Goal: Task Accomplishment & Management: Use online tool/utility

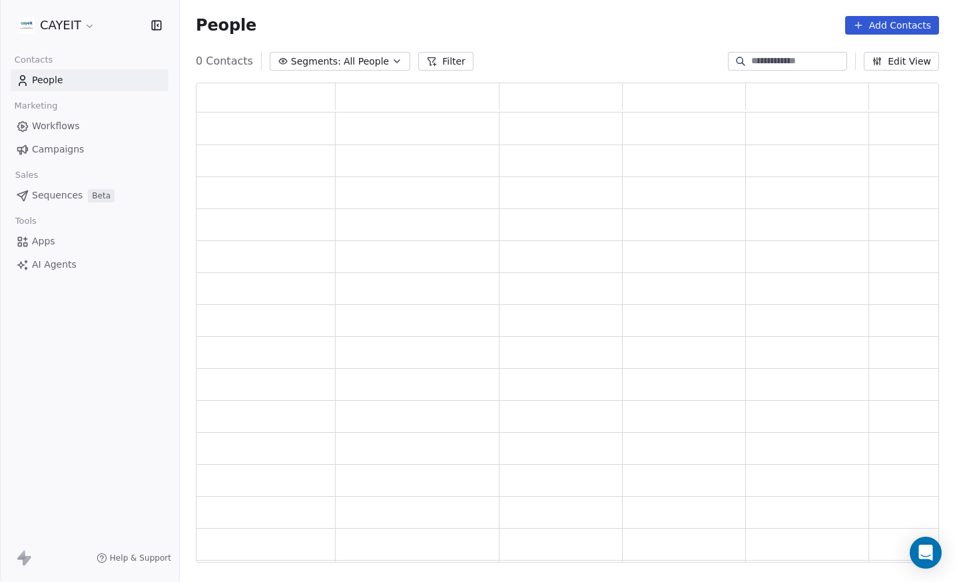
scroll to position [470, 733]
click at [75, 28] on html "CAYEIT Contacts People Marketing Workflows Campaigns Sales Pipelines Sequences …" at bounding box center [477, 291] width 955 height 582
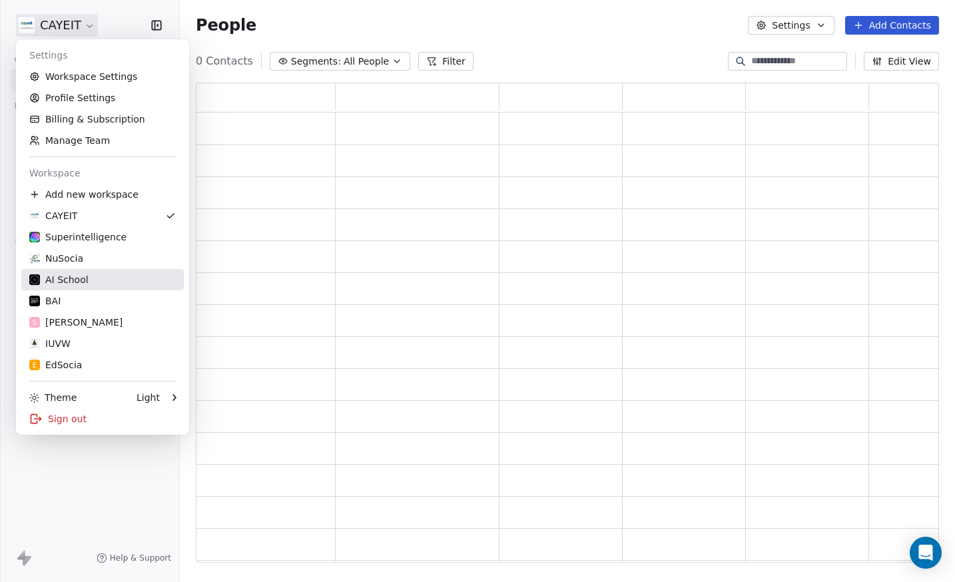
click at [97, 280] on div "AI School" at bounding box center [102, 279] width 146 height 13
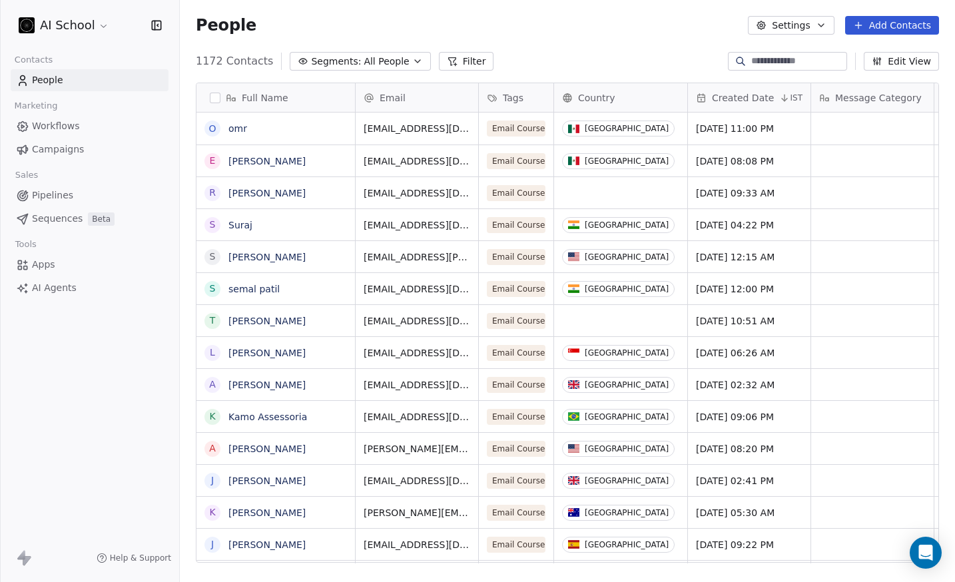
scroll to position [502, 765]
click at [65, 259] on link "Apps" at bounding box center [90, 265] width 158 height 22
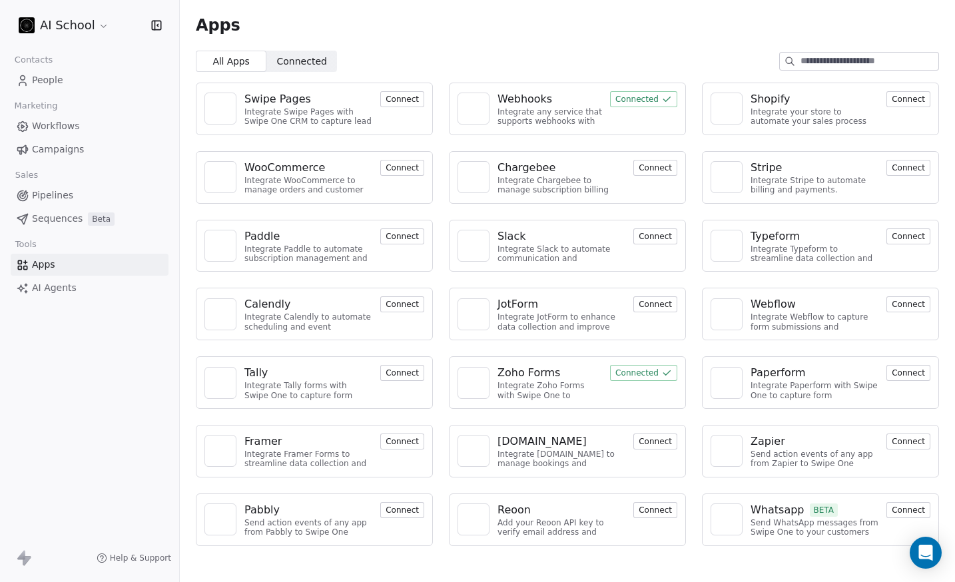
click at [65, 77] on link "People" at bounding box center [90, 80] width 158 height 22
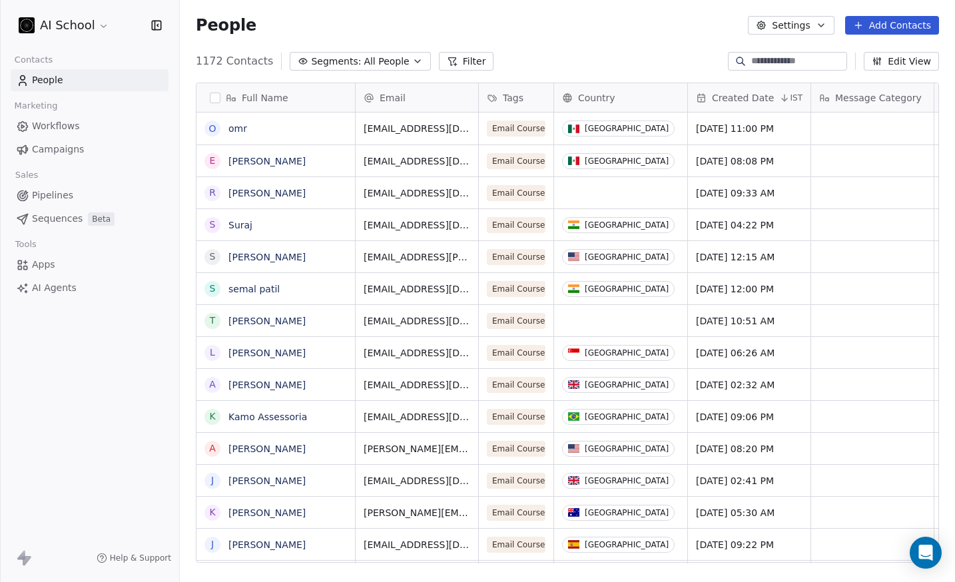
scroll to position [502, 765]
click at [87, 260] on link "Apps" at bounding box center [90, 265] width 158 height 22
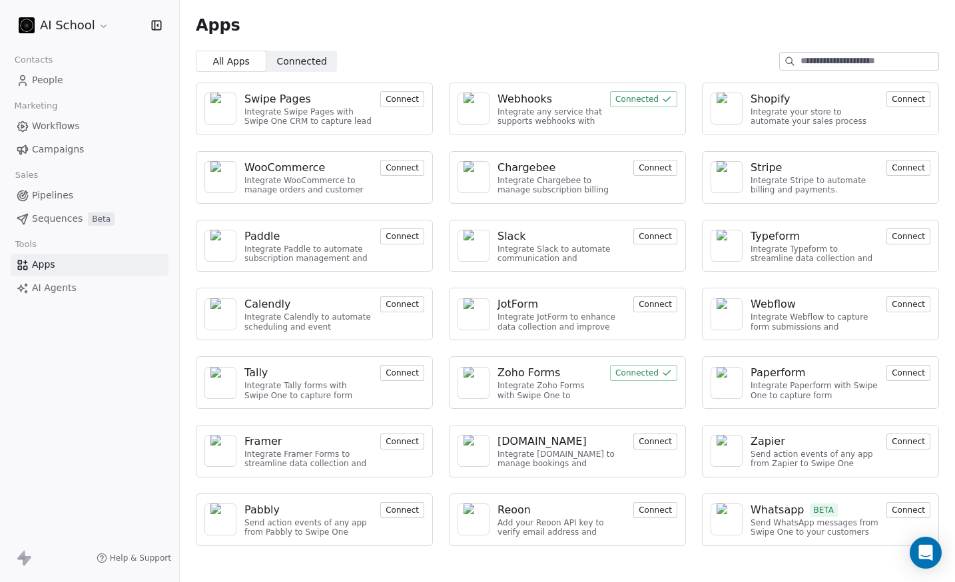
click at [487, 105] on div at bounding box center [473, 109] width 32 height 32
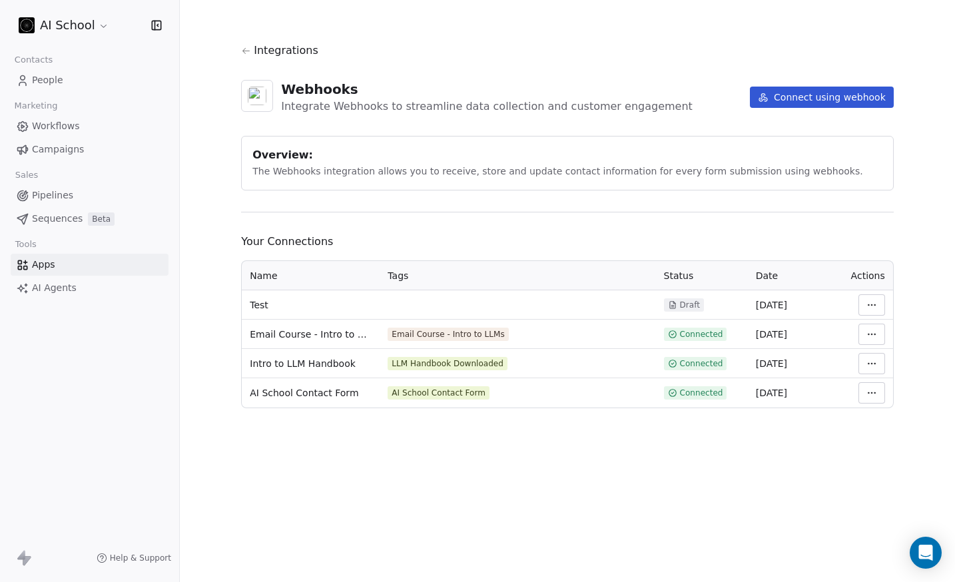
click at [813, 101] on button "Connect using webhook" at bounding box center [822, 97] width 144 height 21
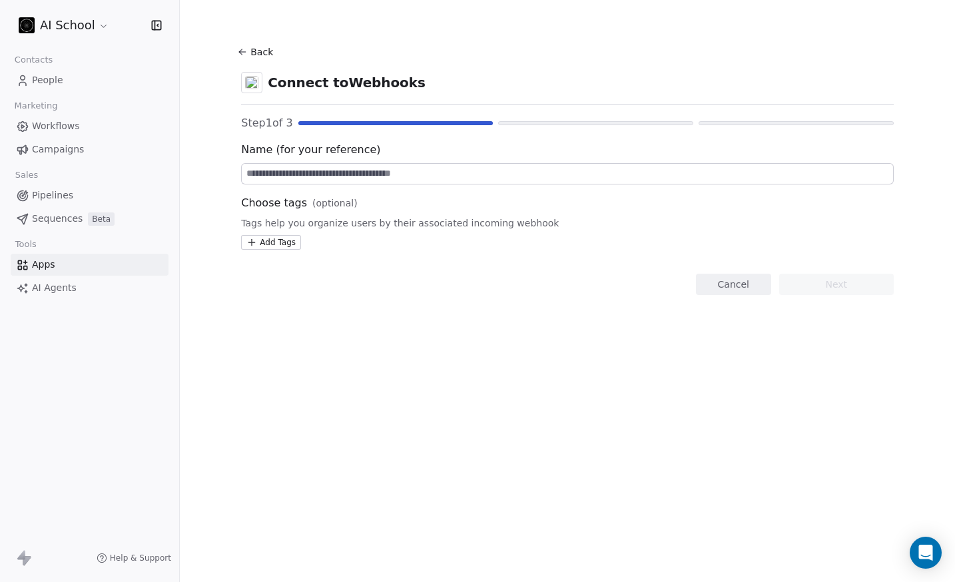
click at [332, 177] on input at bounding box center [567, 174] width 651 height 20
click at [371, 174] on input "**********" at bounding box center [567, 174] width 651 height 20
drag, startPoint x: 249, startPoint y: 174, endPoint x: 310, endPoint y: 175, distance: 60.6
click at [310, 175] on input "**********" at bounding box center [567, 174] width 651 height 20
click at [262, 174] on input "**********" at bounding box center [567, 174] width 651 height 20
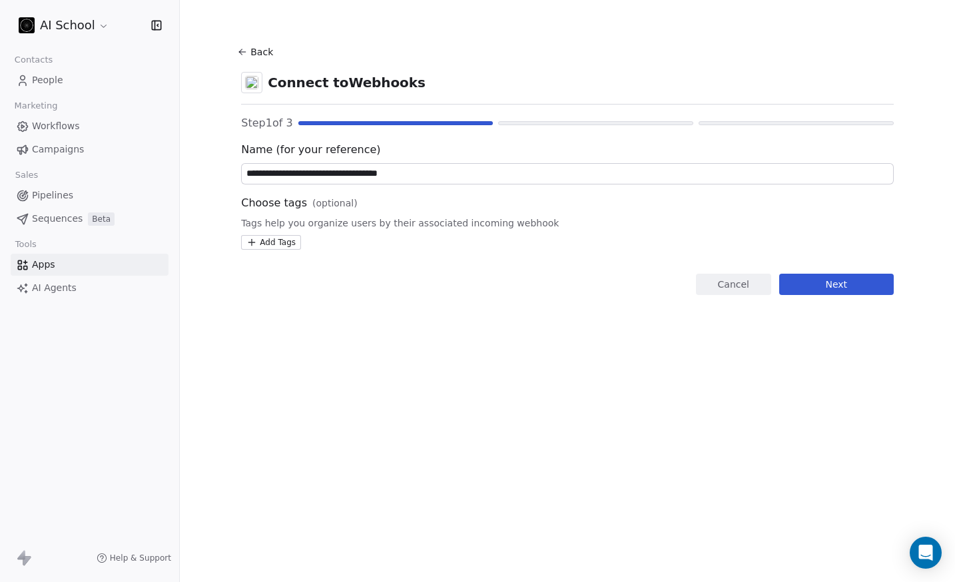
drag, startPoint x: 248, startPoint y: 175, endPoint x: 309, endPoint y: 175, distance: 61.3
click at [309, 175] on input "**********" at bounding box center [567, 174] width 651 height 20
type input "**********"
click at [281, 247] on html "**********" at bounding box center [477, 291] width 955 height 582
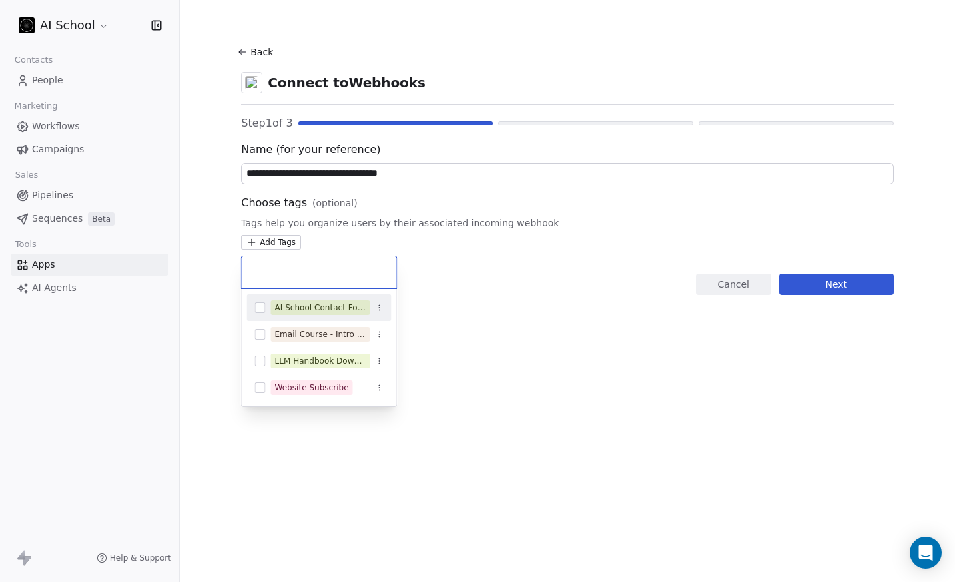
click at [303, 269] on input "text" at bounding box center [319, 272] width 139 height 15
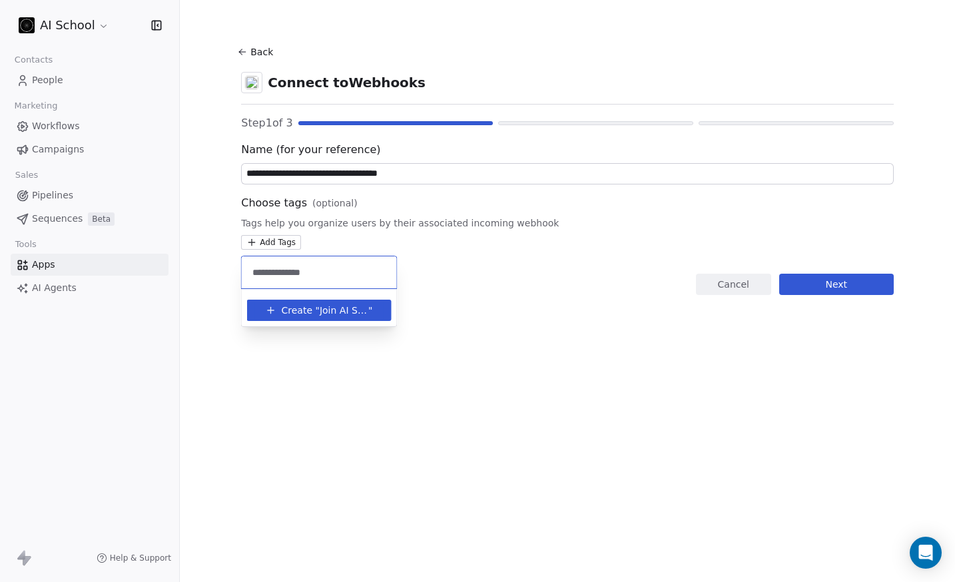
type input "**********"
click at [320, 310] on span "Join AI School" at bounding box center [344, 311] width 49 height 14
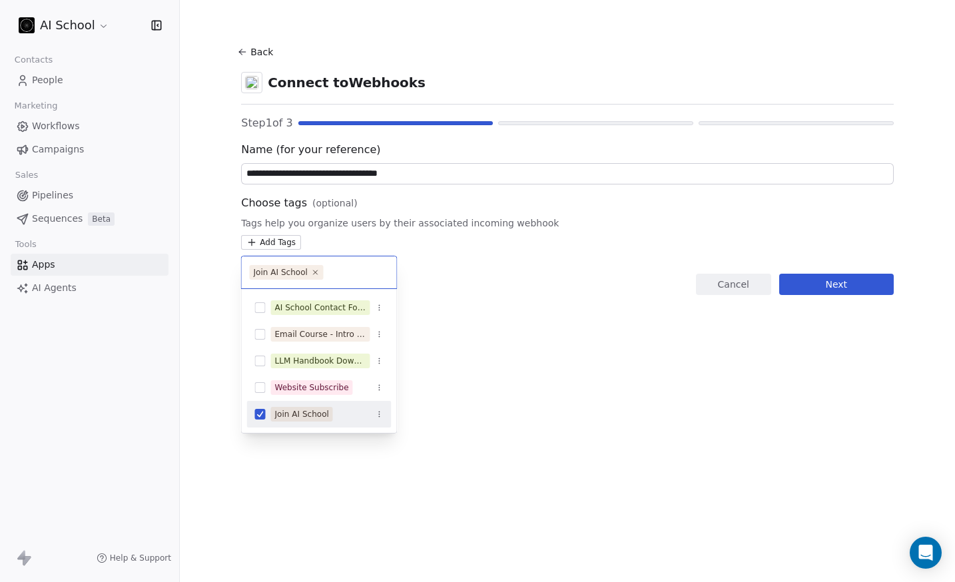
click at [795, 350] on html "**********" at bounding box center [477, 291] width 955 height 582
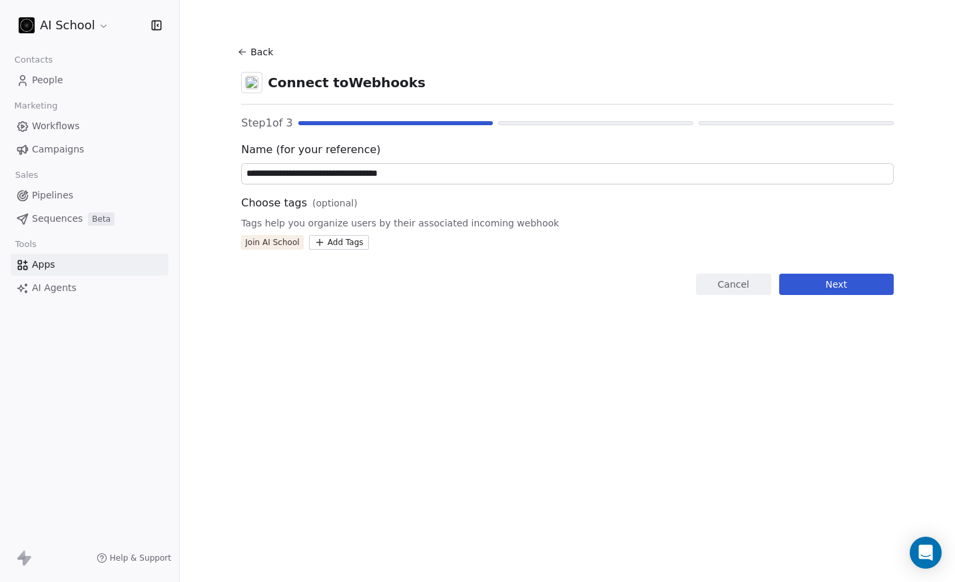
click at [842, 289] on button "Next" at bounding box center [836, 284] width 115 height 21
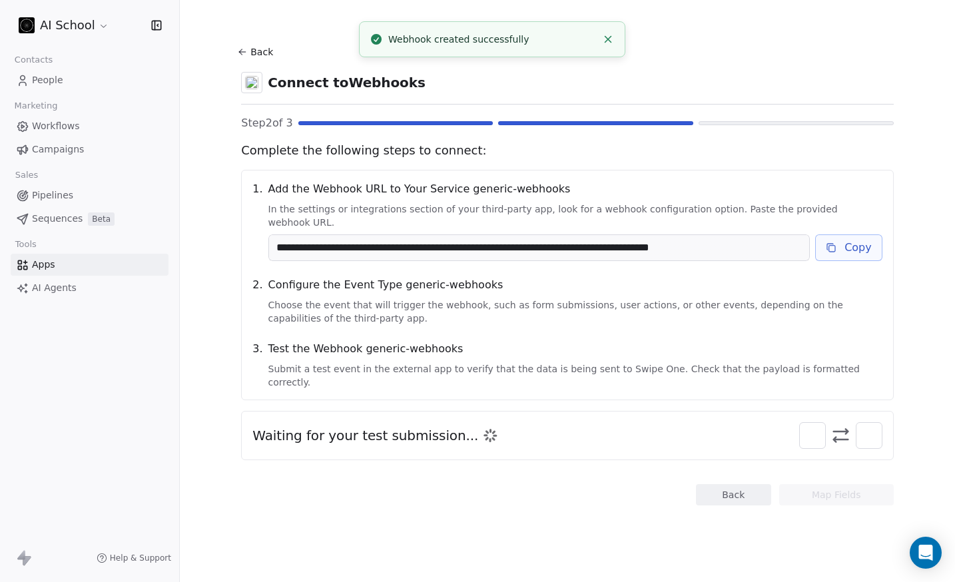
click at [858, 240] on button "Copy" at bounding box center [848, 247] width 67 height 27
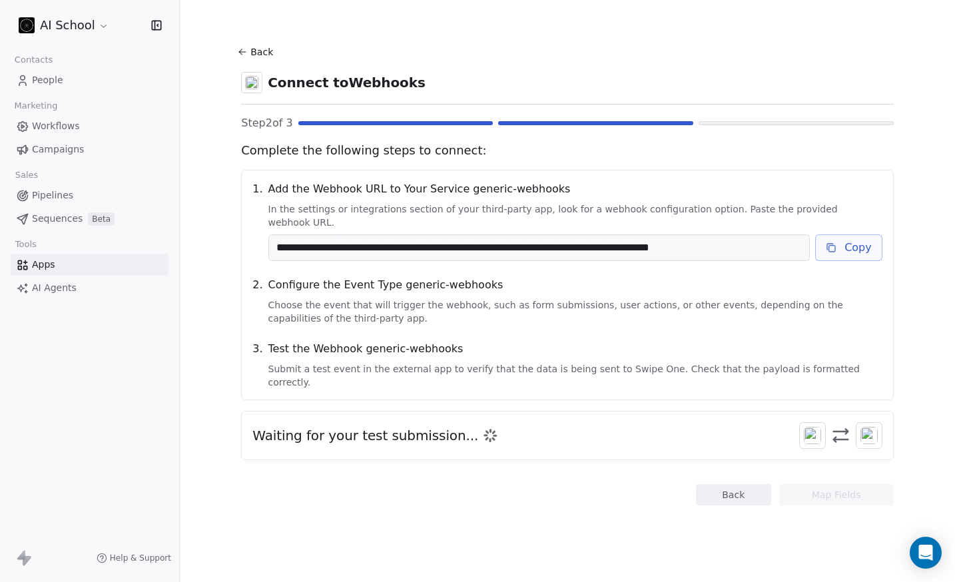
click at [416, 426] on span "Waiting for your test submission..." at bounding box center [365, 435] width 226 height 19
click at [395, 426] on span "Waiting for your test submission..." at bounding box center [365, 435] width 226 height 19
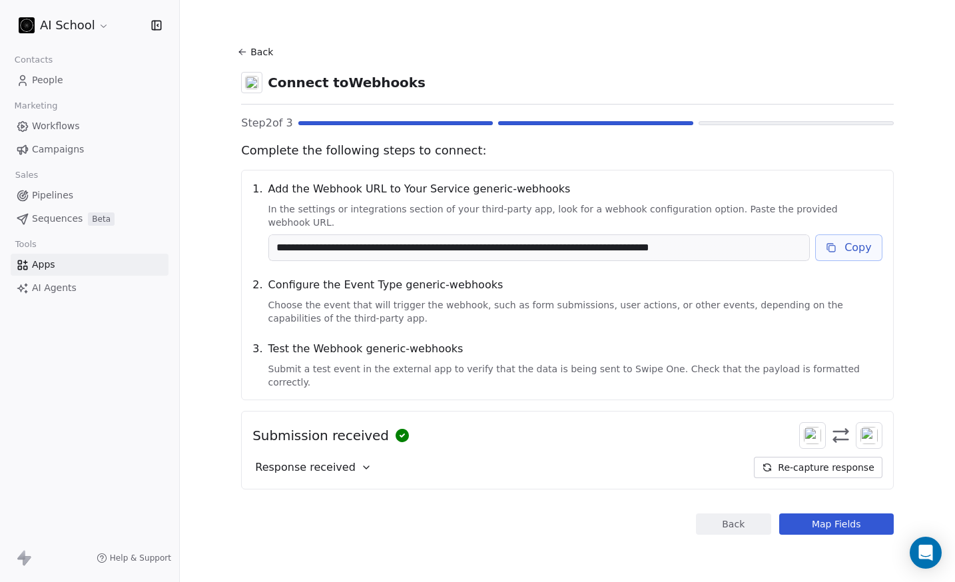
click at [346, 459] on span "Response received" at bounding box center [305, 467] width 101 height 16
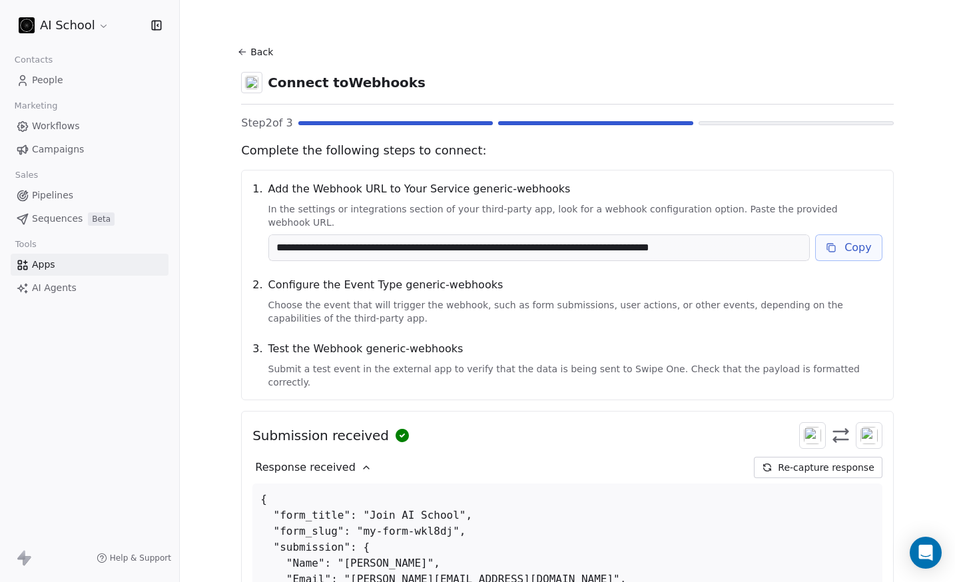
scroll to position [222, 0]
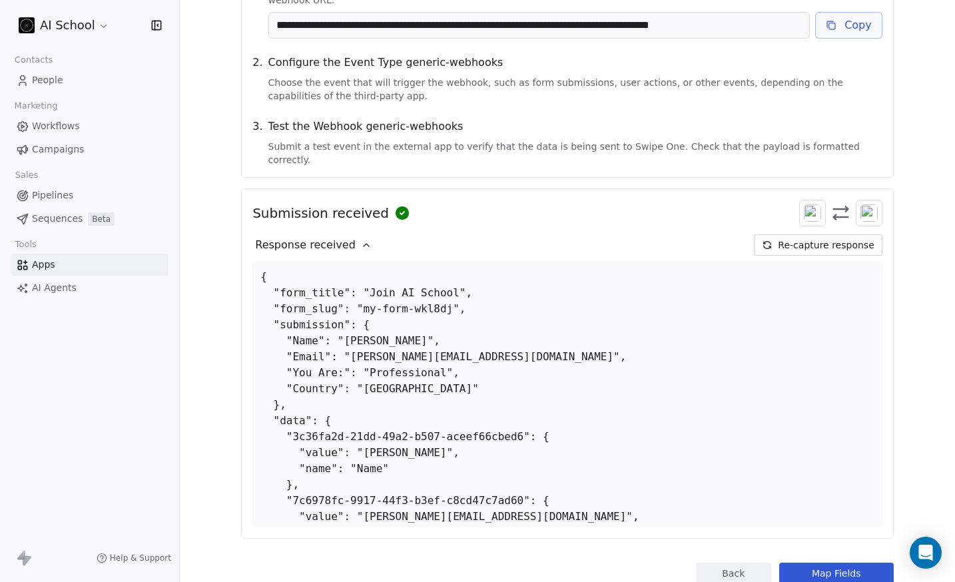
click at [804, 563] on button "Map Fields" at bounding box center [836, 573] width 115 height 21
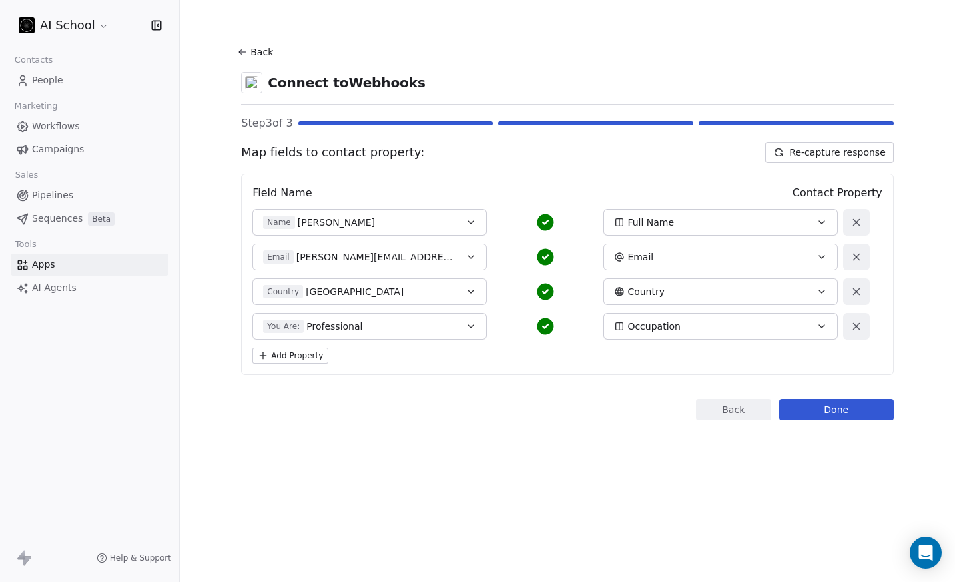
click at [818, 415] on button "Done" at bounding box center [836, 409] width 115 height 21
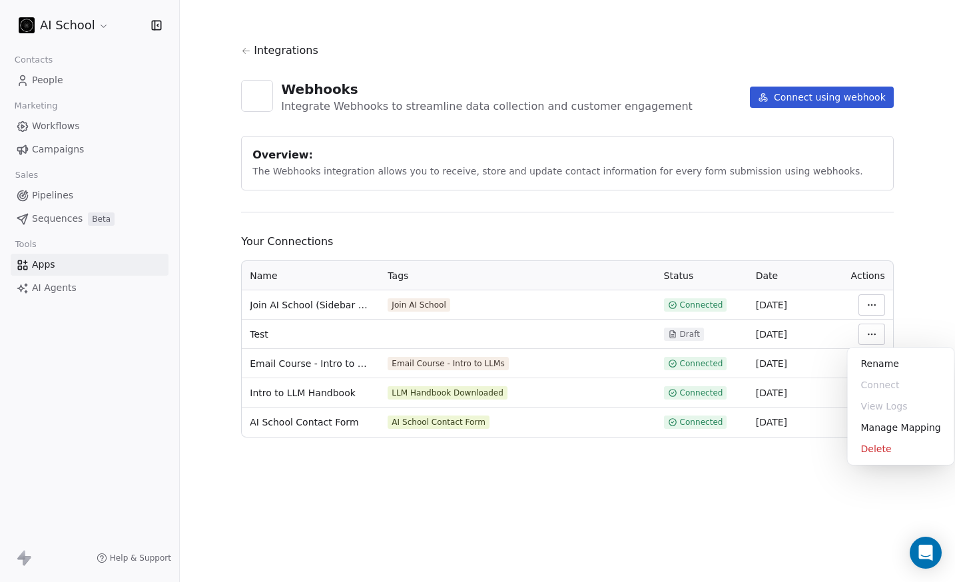
click at [868, 334] on html "AI School Contacts People Marketing Workflows Campaigns Sales Pipelines Sequenc…" at bounding box center [477, 291] width 955 height 582
click at [878, 456] on div "Delete" at bounding box center [901, 448] width 96 height 21
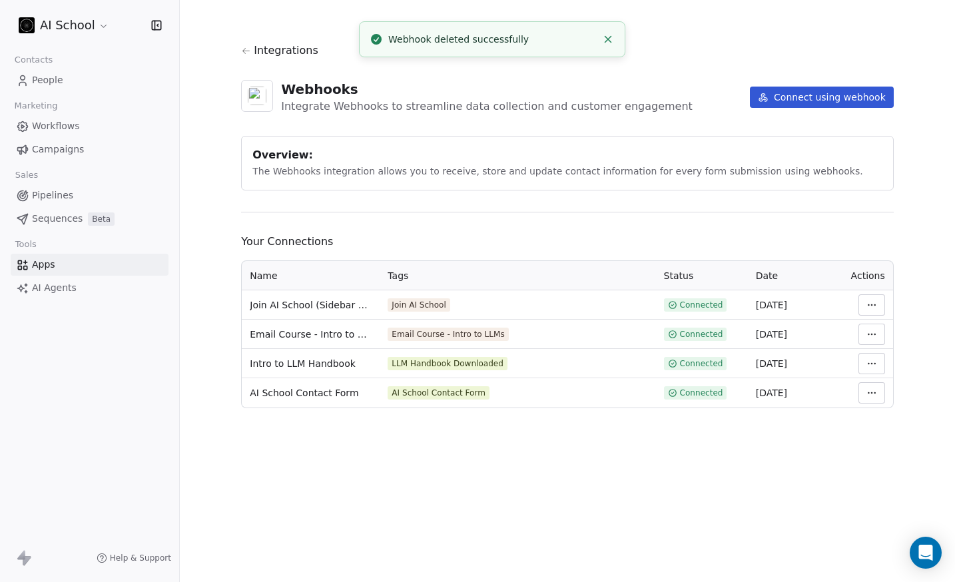
click at [477, 483] on div "Integrations Webhooks Integrate Webhooks to streamline data collection and cust…" at bounding box center [567, 291] width 775 height 582
click at [40, 85] on span "People" at bounding box center [47, 80] width 31 height 14
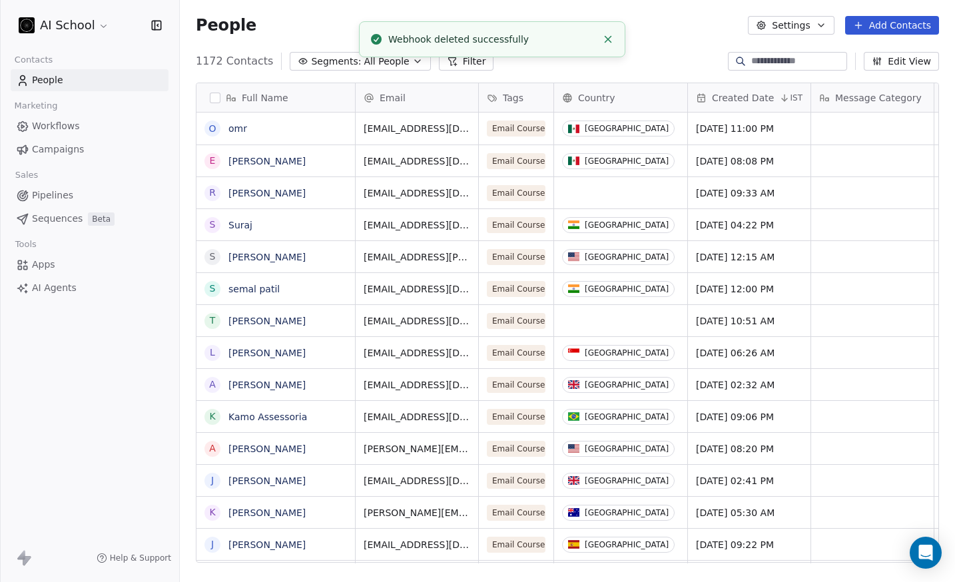
scroll to position [502, 765]
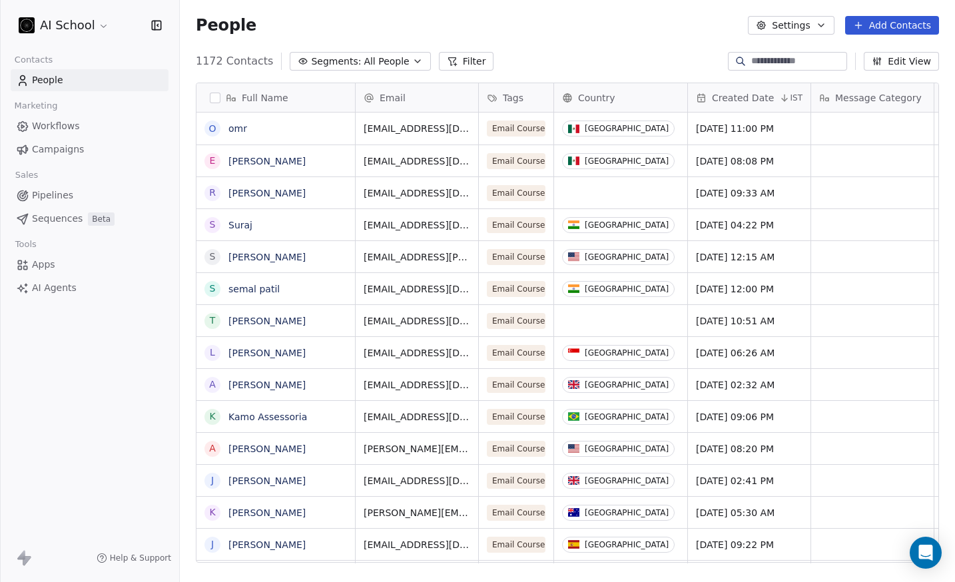
click at [212, 95] on button "button" at bounding box center [215, 98] width 11 height 11
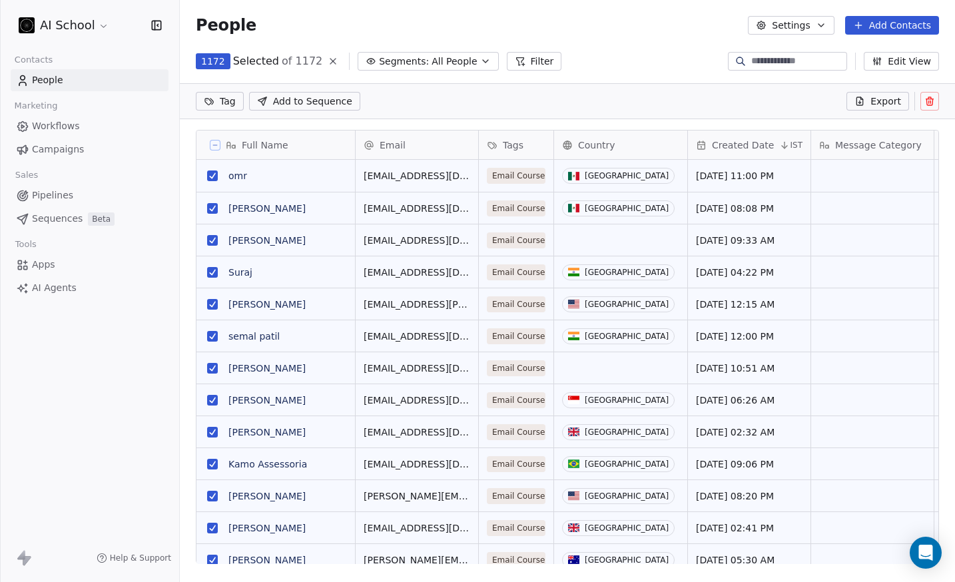
scroll to position [455, 765]
click at [851, 100] on button "Export" at bounding box center [877, 101] width 63 height 19
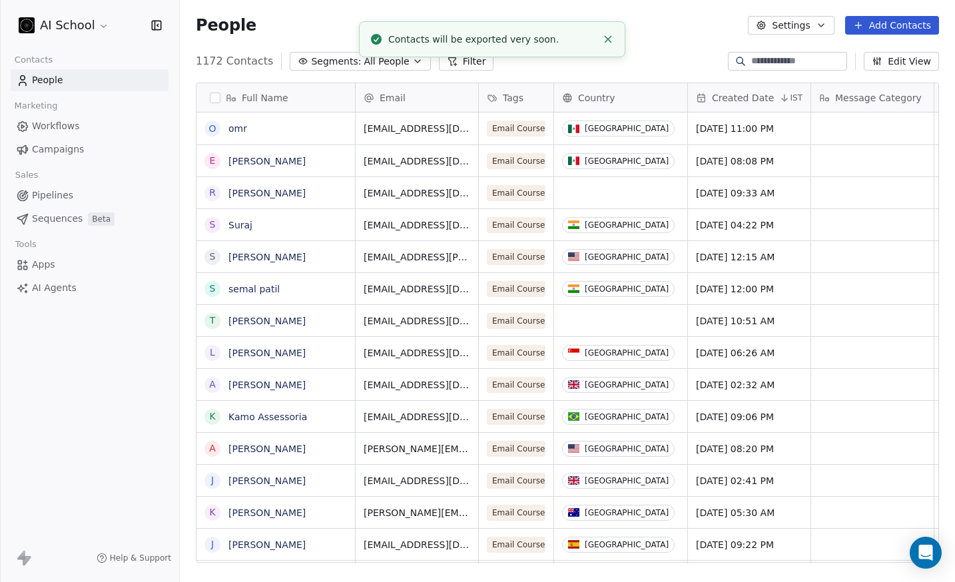
scroll to position [502, 765]
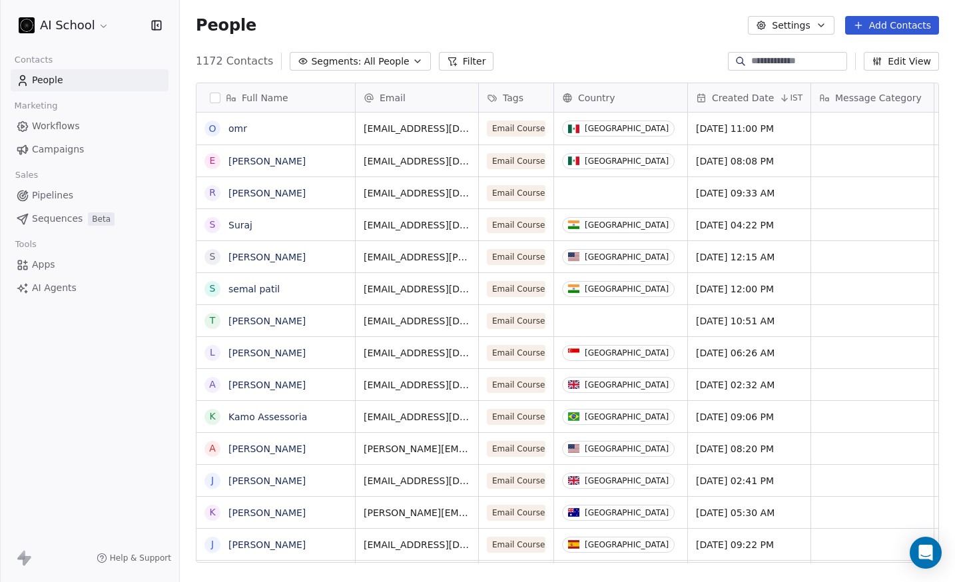
click at [220, 92] on div "Full Name" at bounding box center [274, 97] width 140 height 13
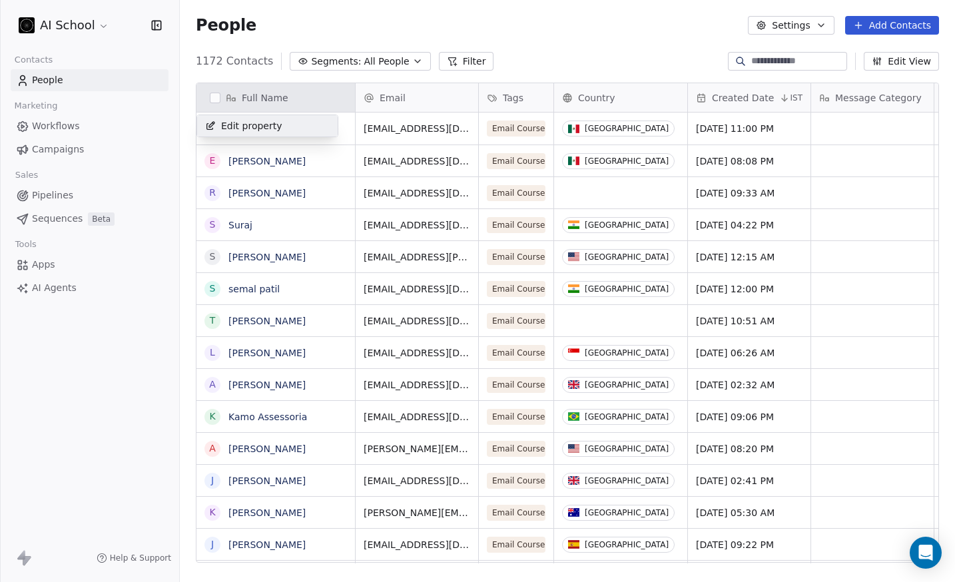
click at [218, 95] on html "AI School Contacts People Marketing Workflows Campaigns Sales Pipelines Sequenc…" at bounding box center [477, 291] width 955 height 582
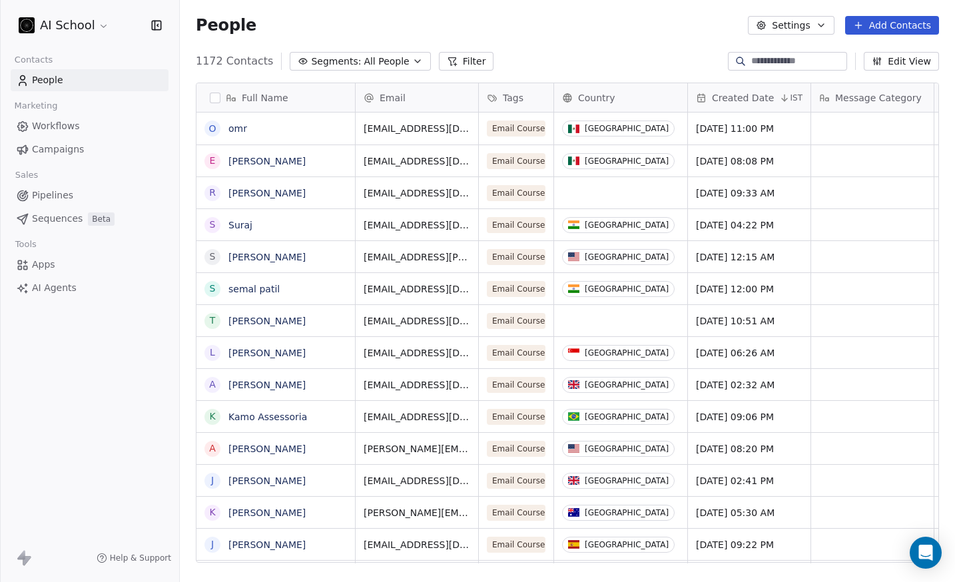
scroll to position [11, 11]
click at [215, 99] on button "button" at bounding box center [215, 98] width 11 height 11
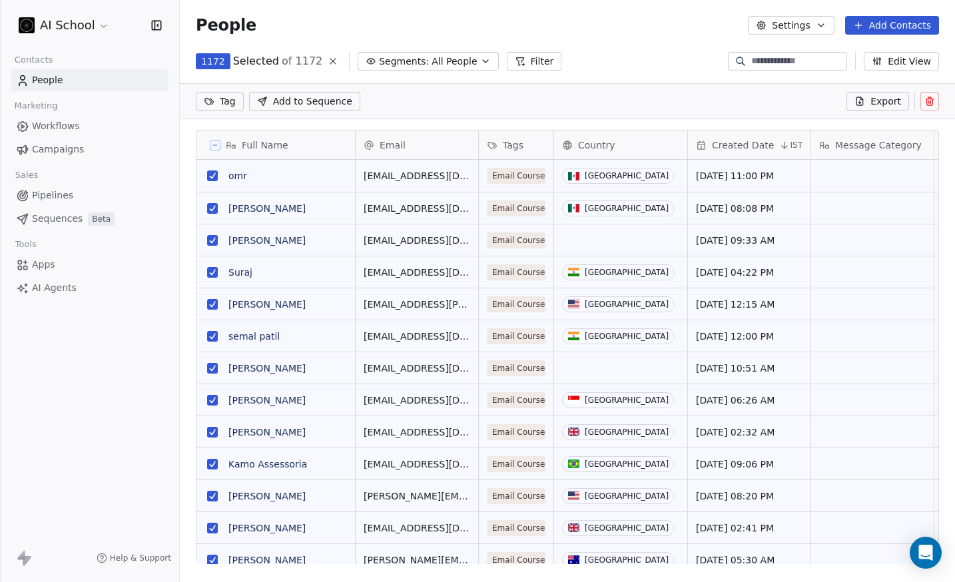
click at [871, 100] on button "Export" at bounding box center [877, 101] width 63 height 19
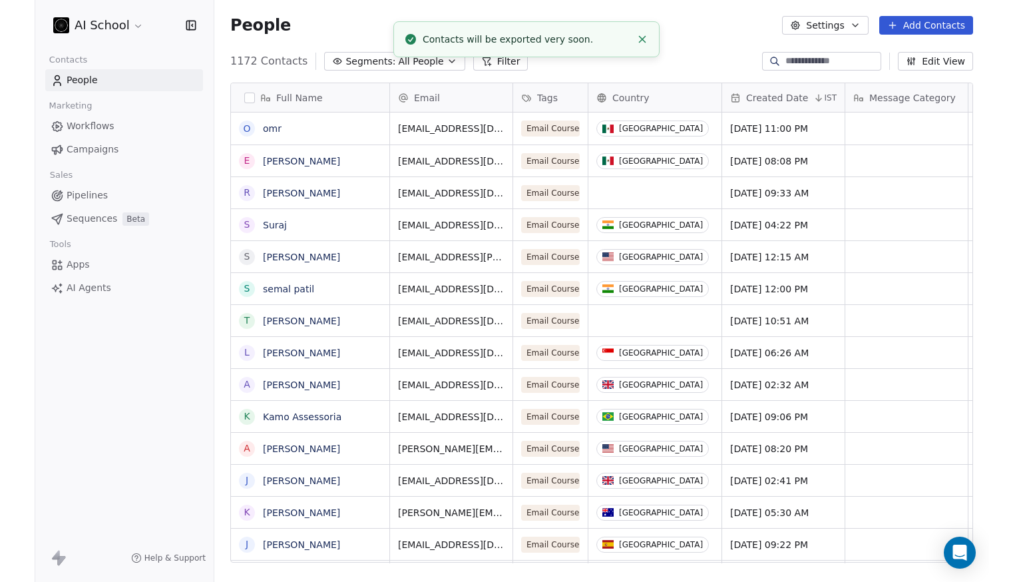
scroll to position [502, 765]
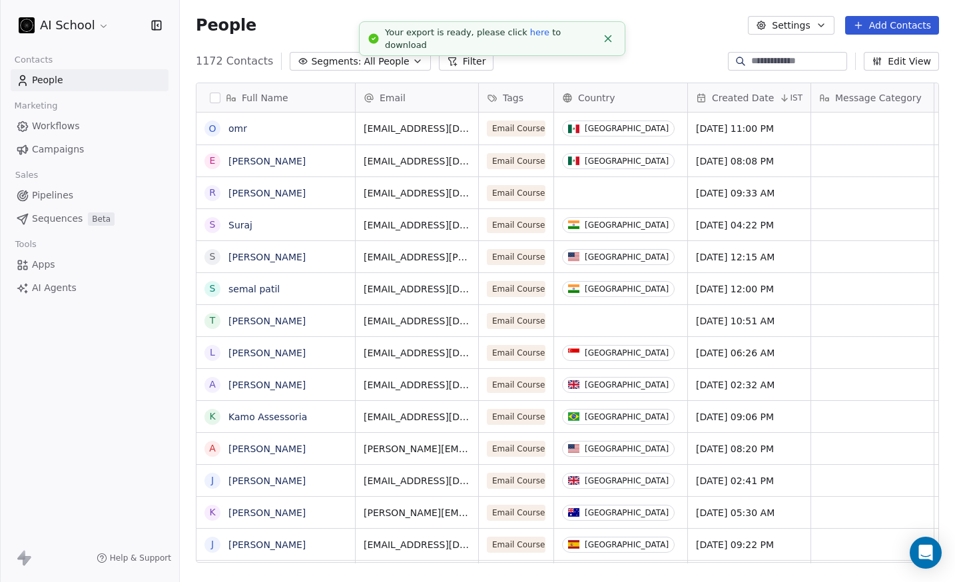
click at [530, 37] on link "here" at bounding box center [539, 32] width 19 height 10
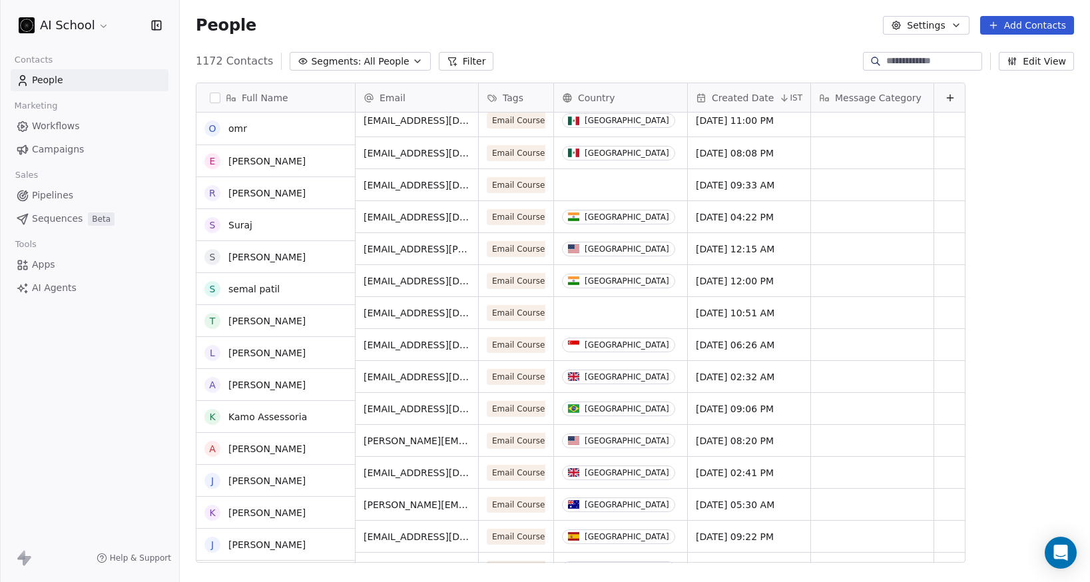
scroll to position [8, 0]
